Goal: Information Seeking & Learning: Learn about a topic

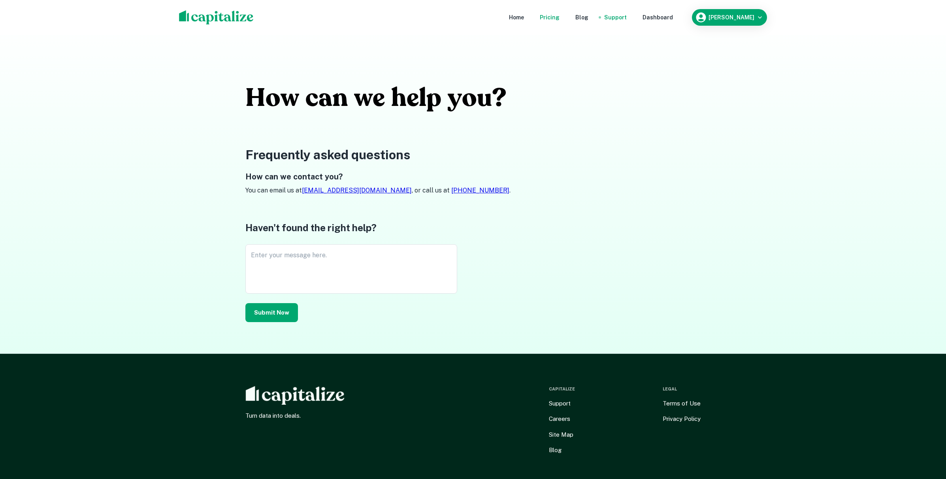
click at [559, 20] on div "Pricing" at bounding box center [550, 17] width 20 height 9
